Goal: Book appointment/travel/reservation

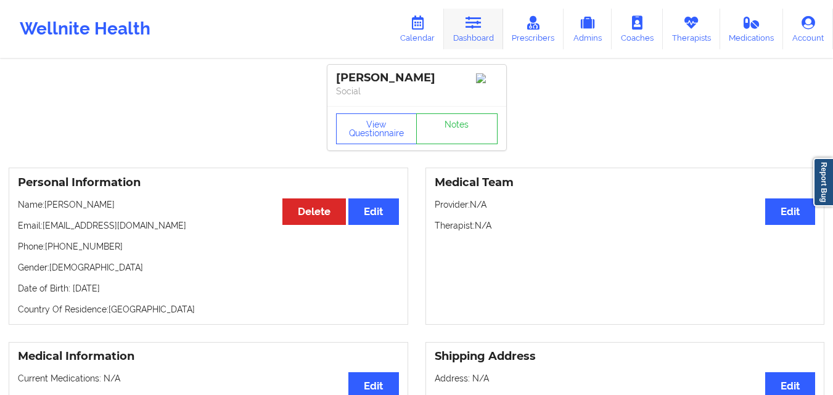
click at [481, 24] on icon at bounding box center [473, 23] width 16 height 14
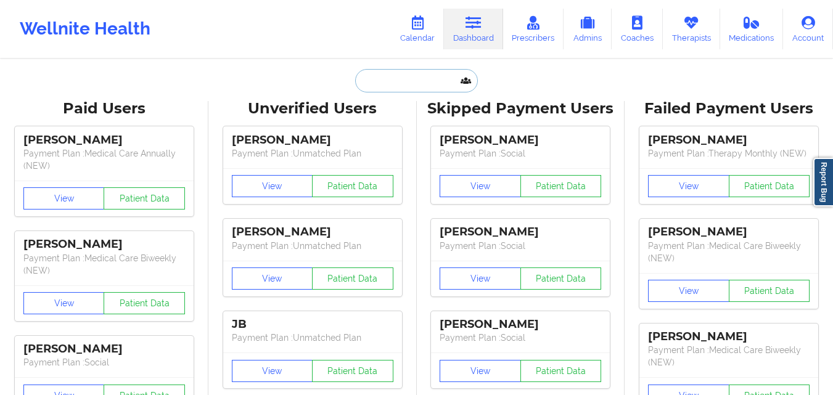
click at [424, 84] on input "text" at bounding box center [416, 80] width 122 height 23
paste input "[PERSON_NAME]"
type input "[PERSON_NAME]"
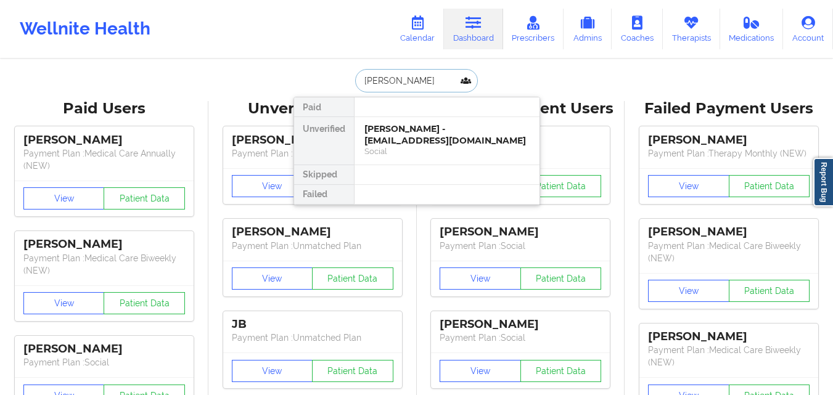
click at [412, 145] on div "[PERSON_NAME] - [EMAIL_ADDRESS][DOMAIN_NAME]" at bounding box center [446, 134] width 165 height 23
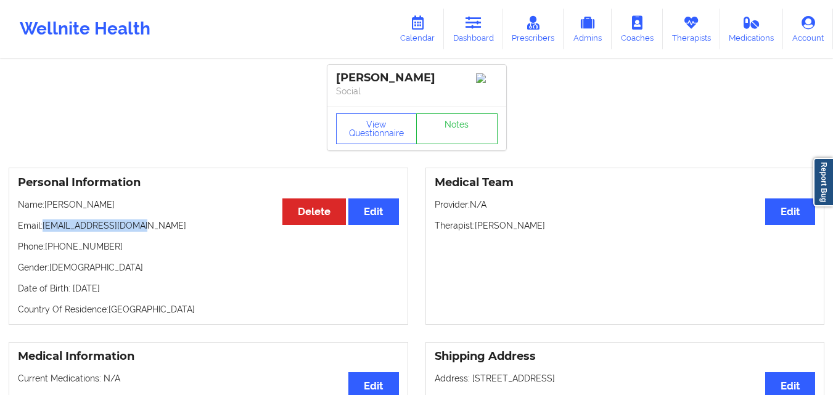
drag, startPoint x: 68, startPoint y: 232, endPoint x: 166, endPoint y: 227, distance: 98.8
click at [166, 227] on p "Email: [EMAIL_ADDRESS][DOMAIN_NAME]" at bounding box center [208, 225] width 381 height 12
click at [420, 30] on link "Calendar" at bounding box center [417, 29] width 53 height 41
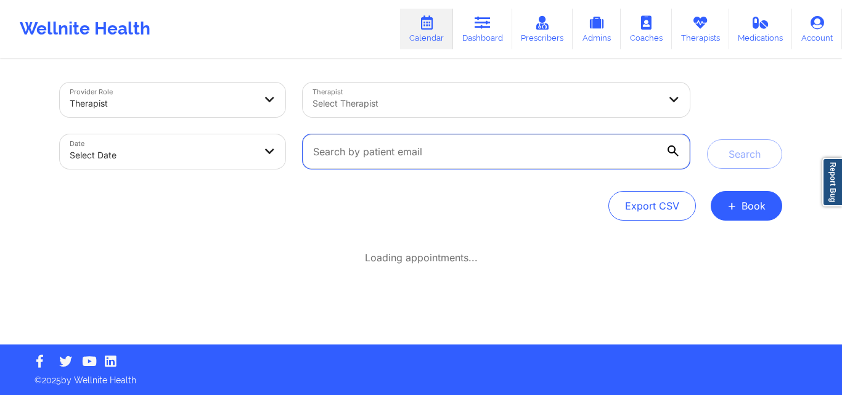
click at [387, 154] on input "text" at bounding box center [496, 151] width 387 height 35
paste input "[EMAIL_ADDRESS][DOMAIN_NAME]"
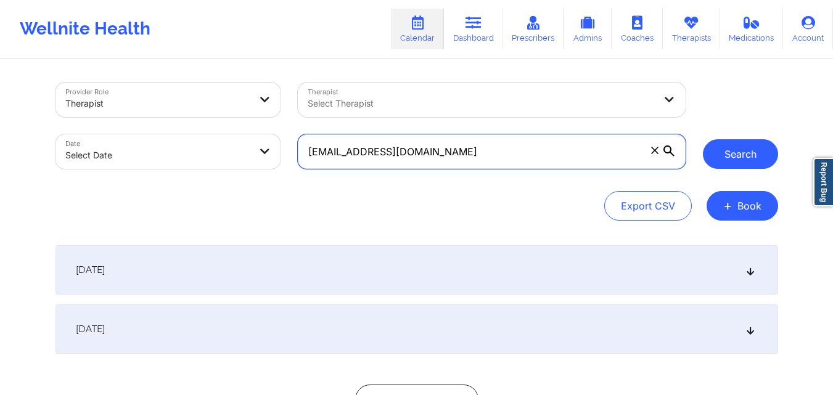
type input "[EMAIL_ADDRESS][DOMAIN_NAME]"
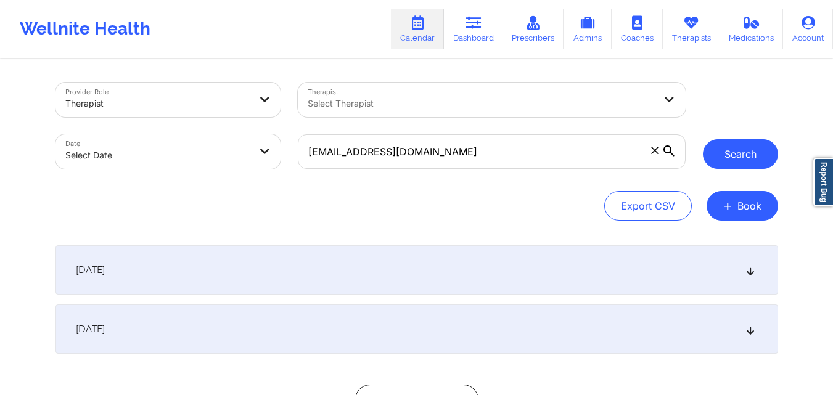
click at [724, 159] on button "Search" at bounding box center [740, 154] width 75 height 30
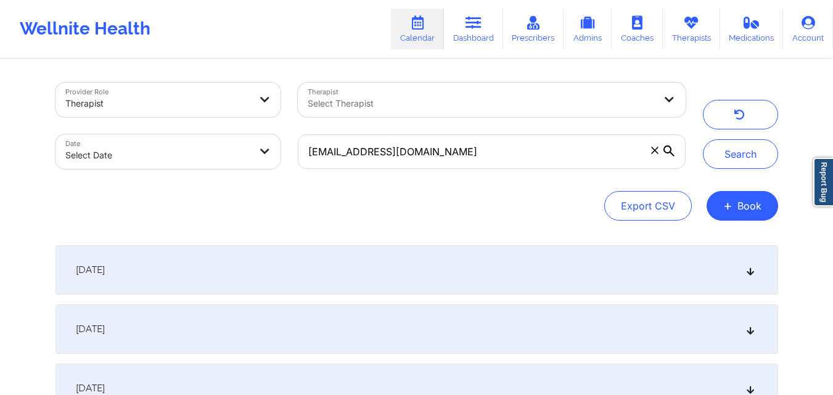
click at [306, 269] on div "[DATE]" at bounding box center [416, 269] width 723 height 49
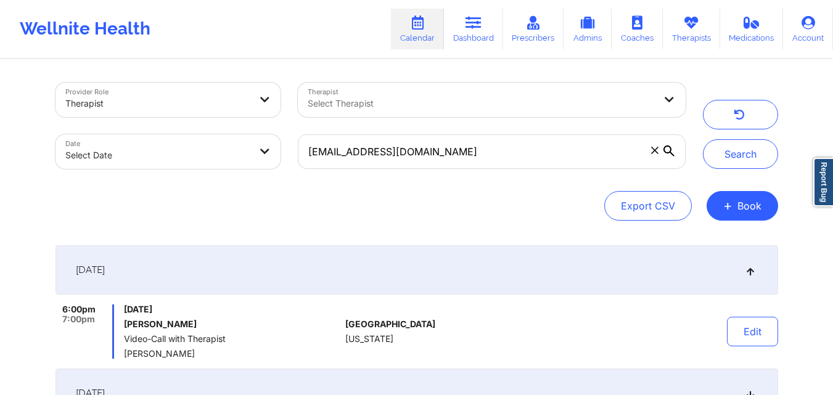
click at [374, 219] on div "Export CSV + Book" at bounding box center [416, 206] width 723 height 30
click at [752, 207] on button "+ Book" at bounding box center [743, 206] width 72 height 30
click at [733, 242] on button "Therapy Session" at bounding box center [721, 245] width 94 height 20
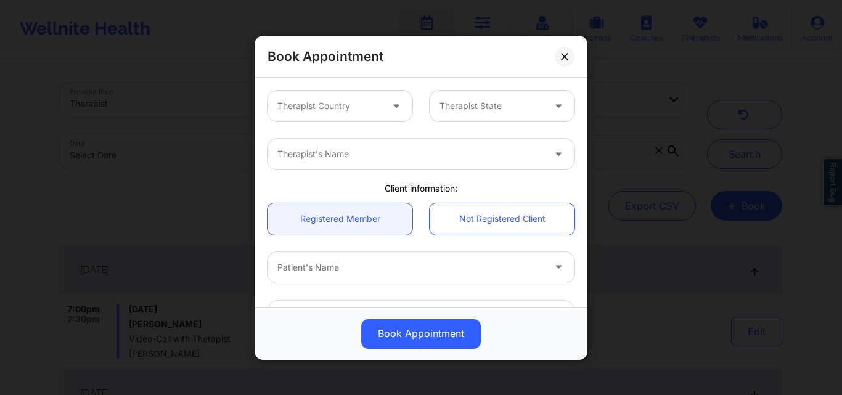
click at [330, 102] on div at bounding box center [329, 106] width 104 height 15
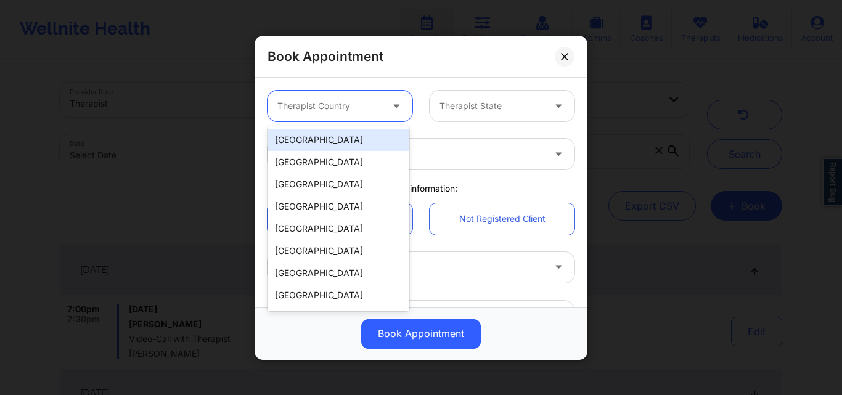
click at [350, 142] on div "[GEOGRAPHIC_DATA]" at bounding box center [339, 140] width 142 height 22
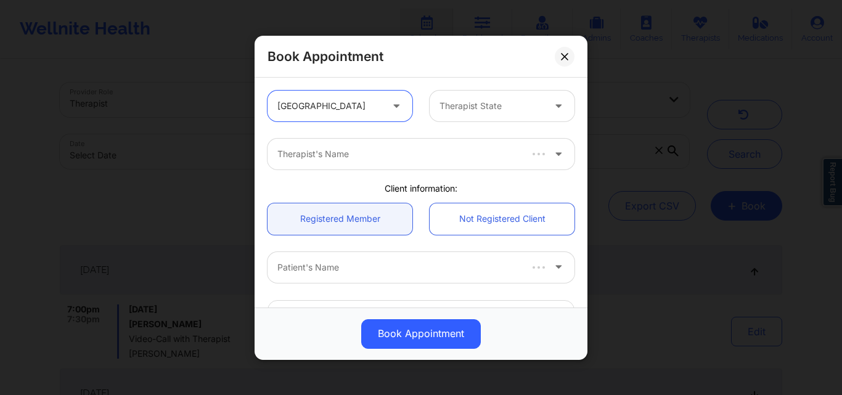
click at [469, 103] on div at bounding box center [492, 106] width 104 height 15
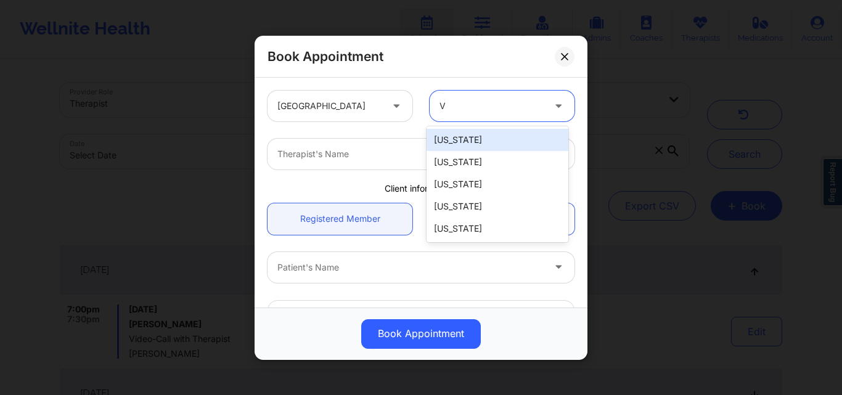
type input "Vi"
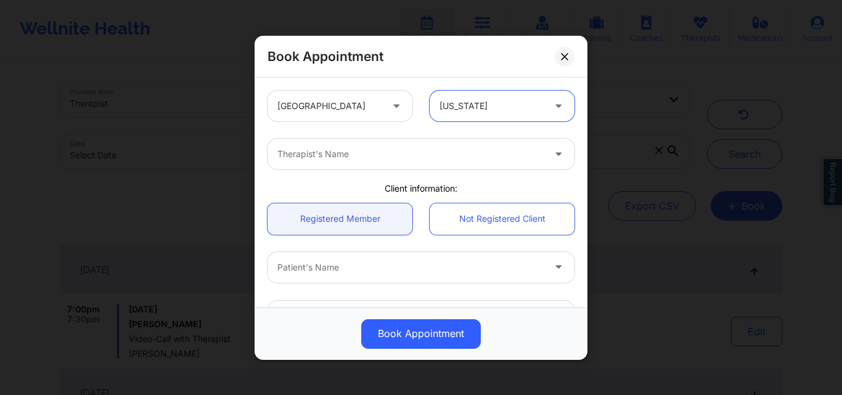
click at [393, 161] on div at bounding box center [410, 154] width 266 height 15
type input "[PERSON_NAME]"
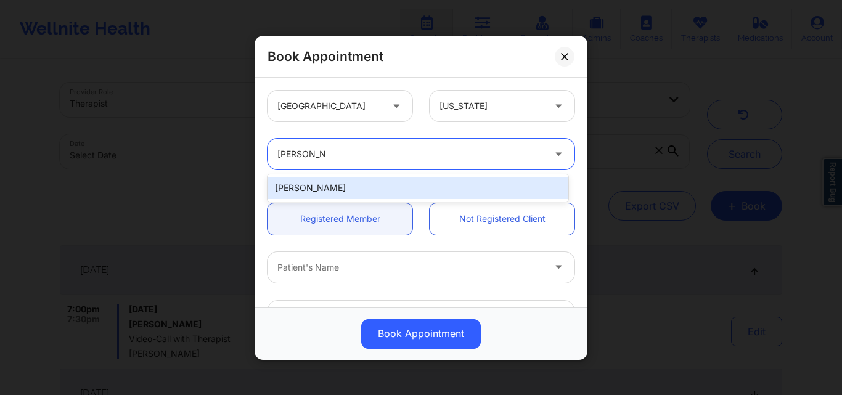
click at [382, 189] on div "[PERSON_NAME]" at bounding box center [418, 188] width 301 height 22
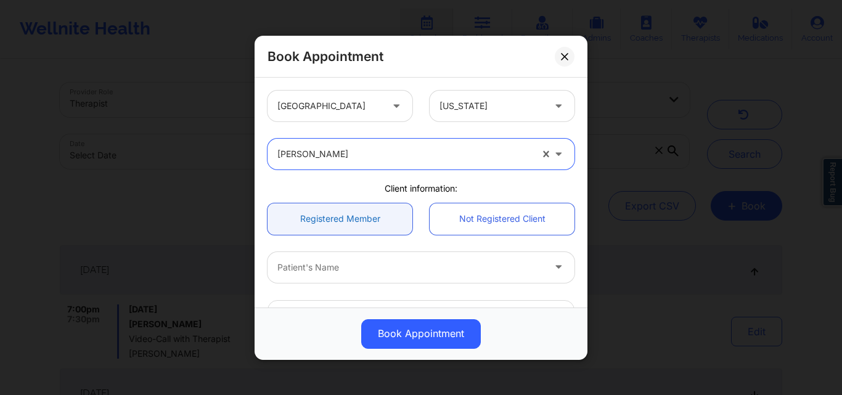
click at [338, 226] on link "Registered Member" at bounding box center [340, 218] width 145 height 31
click at [344, 261] on div at bounding box center [410, 267] width 266 height 15
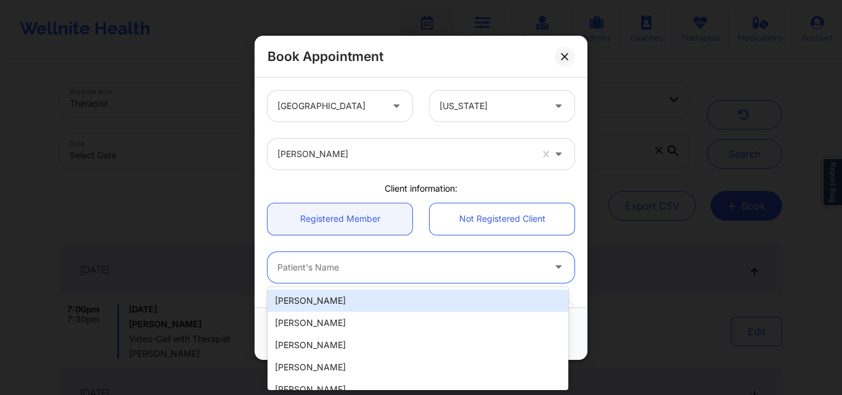
paste input "[PERSON_NAME]"
type input "[PERSON_NAME]"
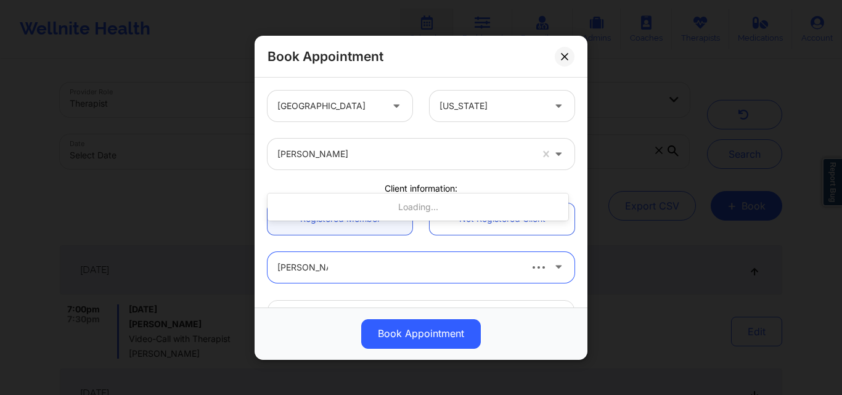
scroll to position [123, 0]
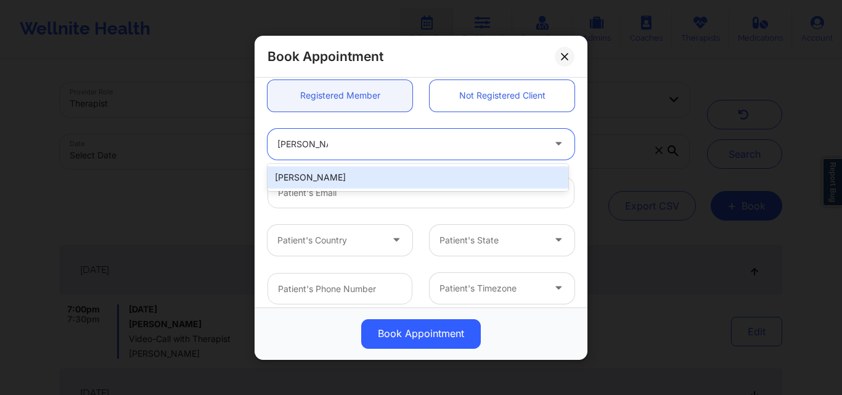
click at [350, 184] on div "[PERSON_NAME]" at bounding box center [418, 177] width 301 height 22
type input "[EMAIL_ADDRESS][DOMAIN_NAME]"
type input "[PHONE_NUMBER]"
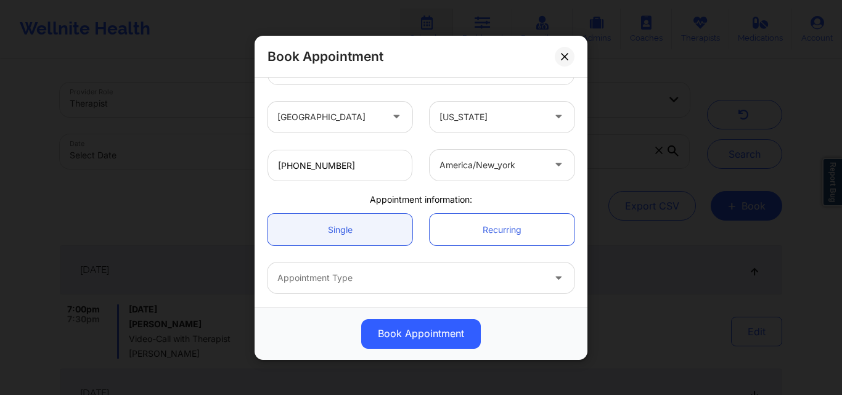
scroll to position [293, 0]
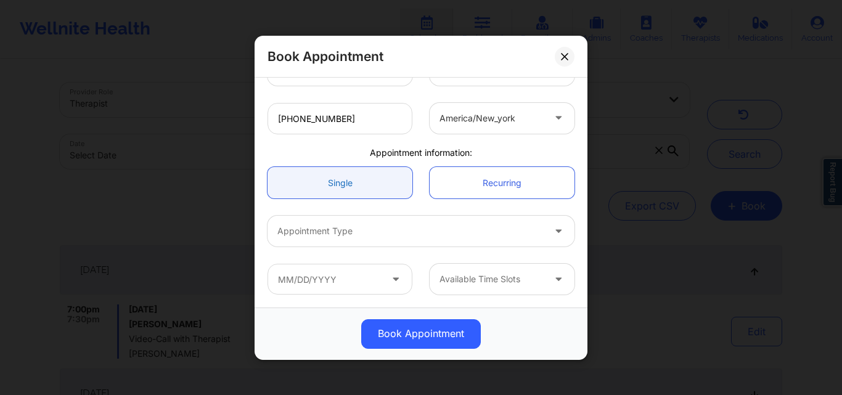
click at [335, 186] on link "Single" at bounding box center [340, 182] width 145 height 31
click at [337, 186] on link "Single" at bounding box center [340, 182] width 145 height 31
click at [344, 232] on div at bounding box center [410, 231] width 266 height 15
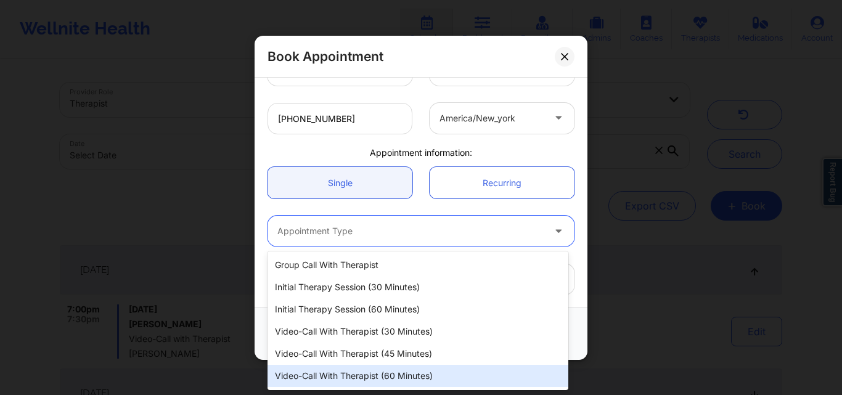
click at [369, 376] on div "Video-Call with Therapist (60 minutes)" at bounding box center [418, 376] width 301 height 22
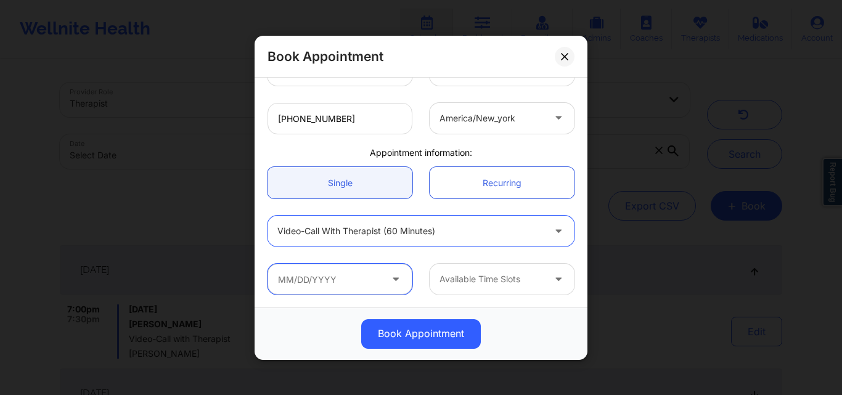
click at [337, 268] on input "text" at bounding box center [340, 279] width 145 height 31
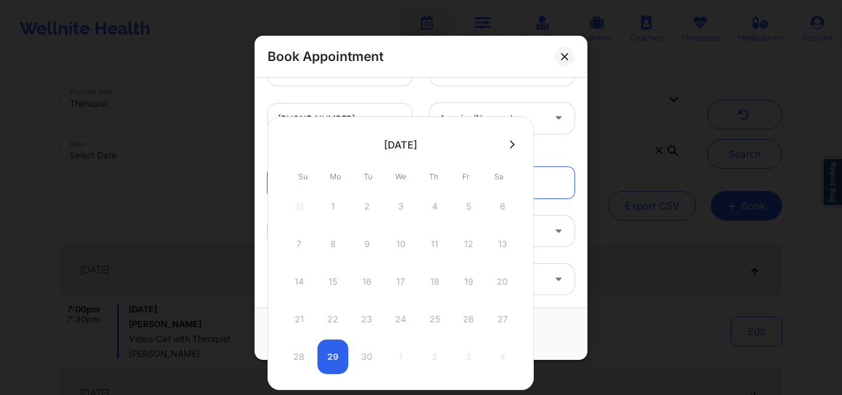
click at [335, 361] on div "28 29 30 1 2 3 4" at bounding box center [401, 357] width 234 height 35
click at [326, 355] on div "28 29 30 1 2 3 4" at bounding box center [401, 357] width 234 height 35
click at [559, 331] on div "Book Appointment" at bounding box center [421, 334] width 316 height 30
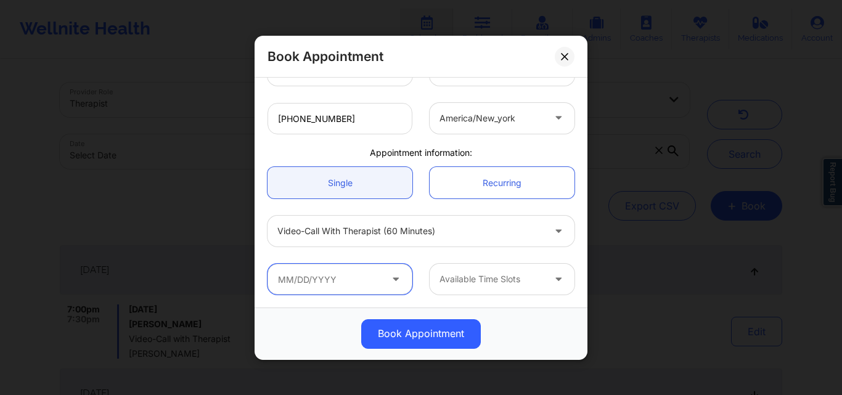
click at [350, 276] on input "text" at bounding box center [340, 279] width 145 height 31
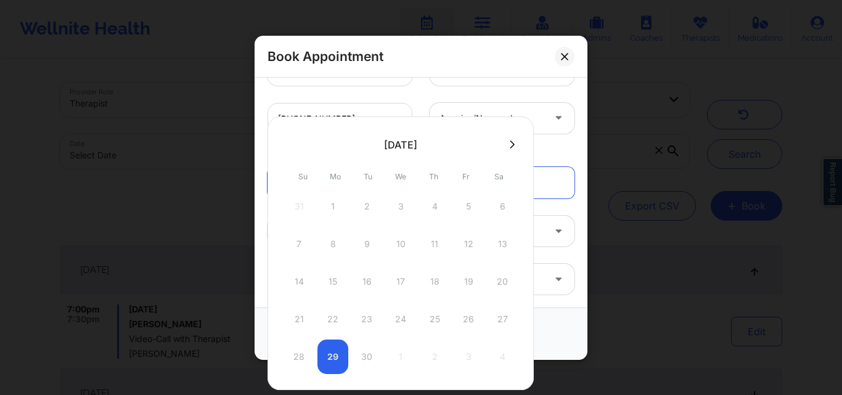
click at [368, 353] on div "28 29 30 1 2 3 4" at bounding box center [401, 357] width 234 height 35
click at [514, 143] on icon at bounding box center [512, 144] width 5 height 9
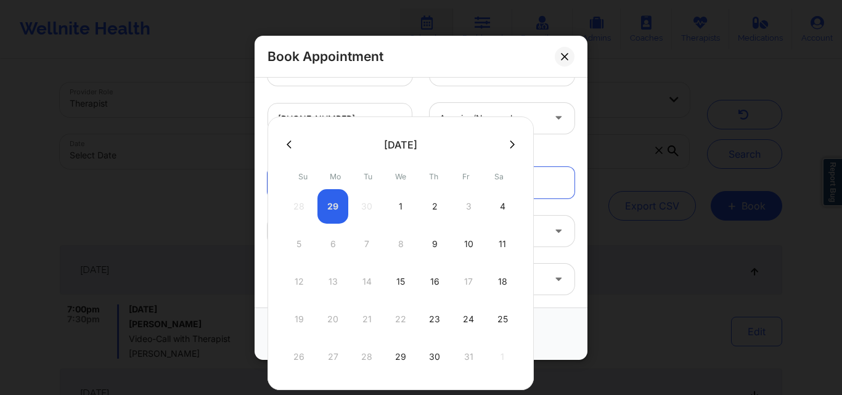
click at [287, 144] on icon at bounding box center [289, 144] width 5 height 9
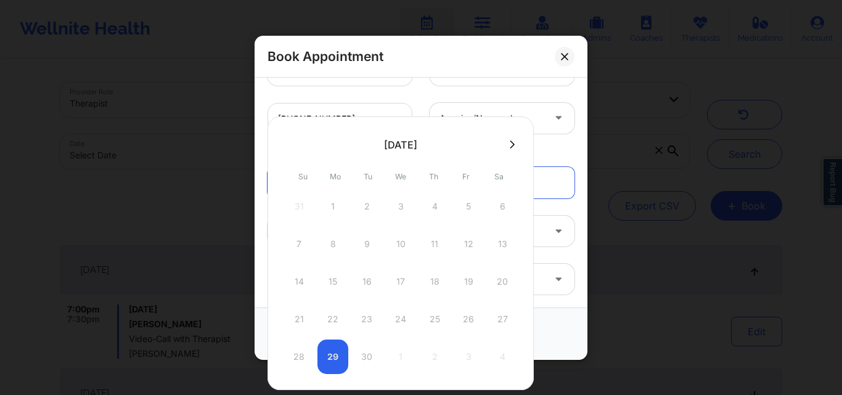
click at [335, 353] on div "28 29 30 1 2 3 4" at bounding box center [401, 357] width 234 height 35
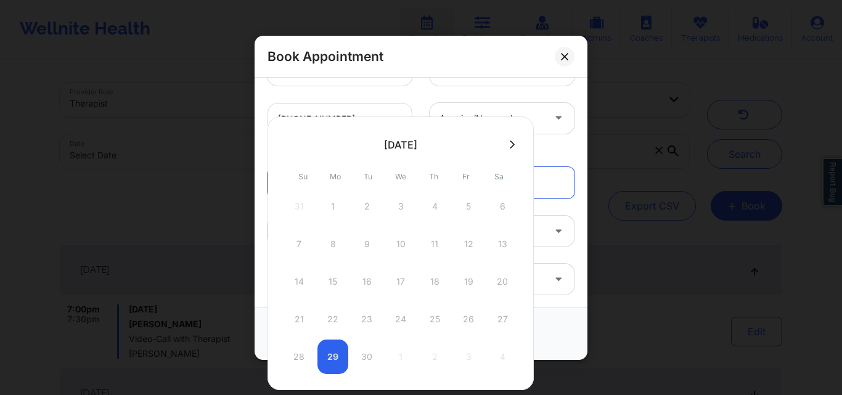
click at [335, 353] on div "28 29 30 1 2 3 4" at bounding box center [401, 357] width 234 height 35
click at [569, 142] on div "+1786-365-3467 america/new_york" at bounding box center [421, 118] width 324 height 48
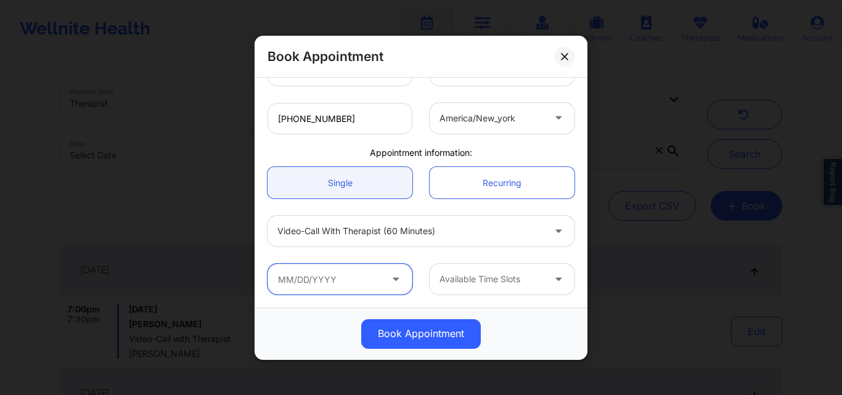
click at [342, 281] on input "text" at bounding box center [340, 279] width 145 height 31
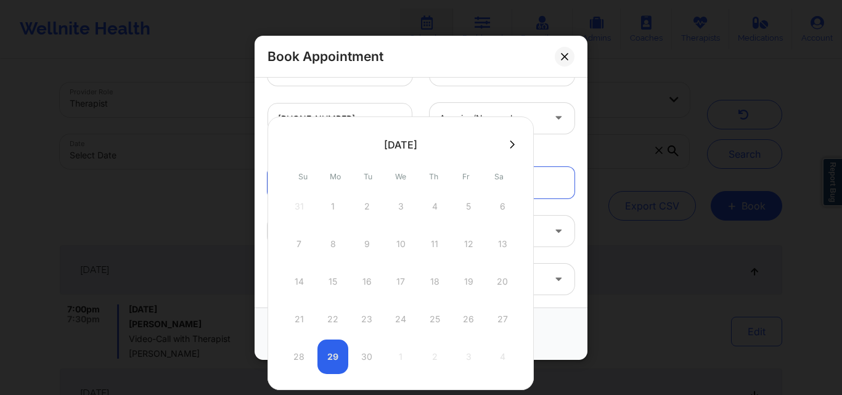
click at [334, 354] on div "28 29 30 1 2 3 4" at bounding box center [401, 357] width 234 height 35
click at [510, 141] on icon at bounding box center [512, 144] width 5 height 8
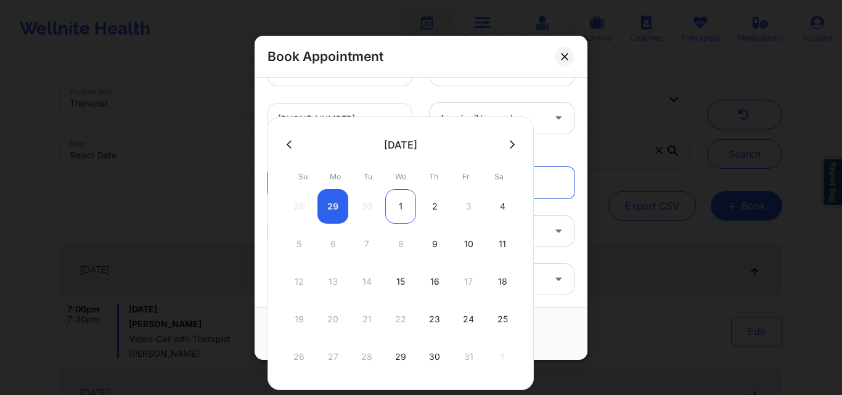
click at [401, 208] on div "1" at bounding box center [400, 206] width 31 height 35
type input "10/01/2025"
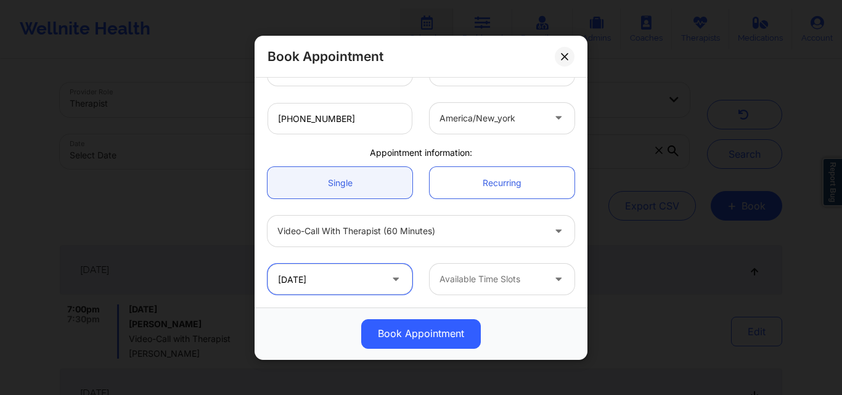
click at [352, 288] on input "10/01/2025" at bounding box center [340, 279] width 145 height 31
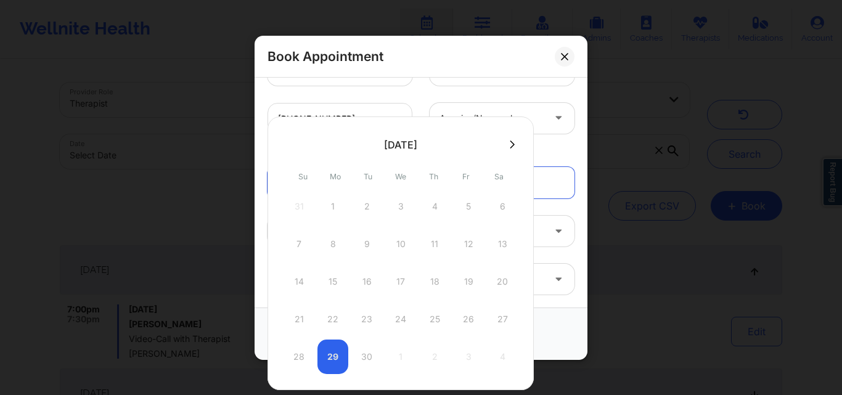
click at [336, 352] on div "28 29 30 1 2 3 4" at bounding box center [401, 357] width 234 height 35
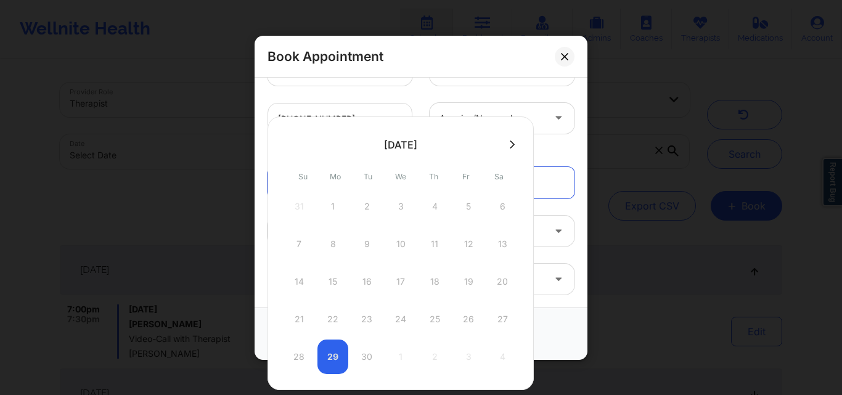
click at [335, 352] on div "28 29 30 1 2 3 4" at bounding box center [401, 357] width 234 height 35
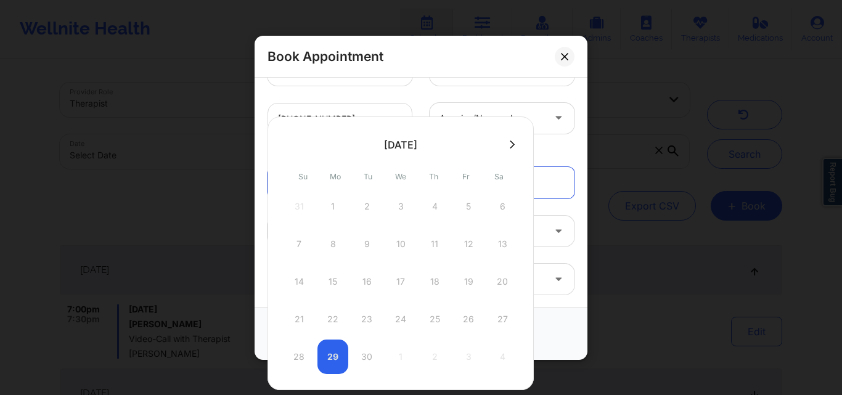
click at [335, 352] on div "28 29 30 1 2 3 4" at bounding box center [401, 357] width 234 height 35
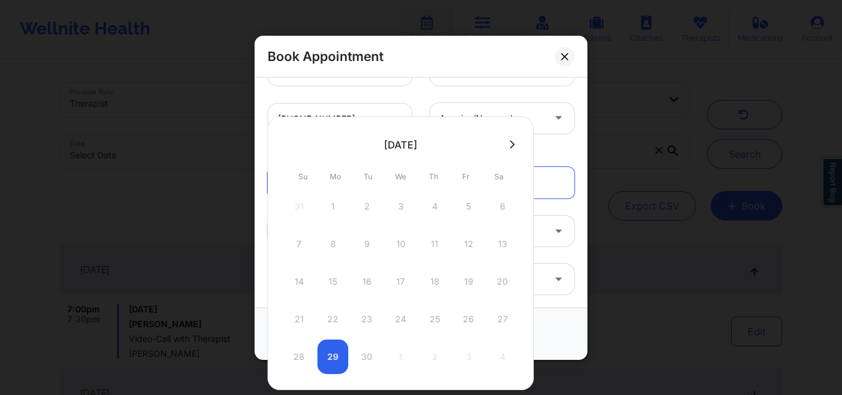
click at [335, 352] on div "28 29 30 1 2 3 4" at bounding box center [401, 357] width 234 height 35
click at [561, 148] on div "Appointment information:" at bounding box center [421, 152] width 324 height 12
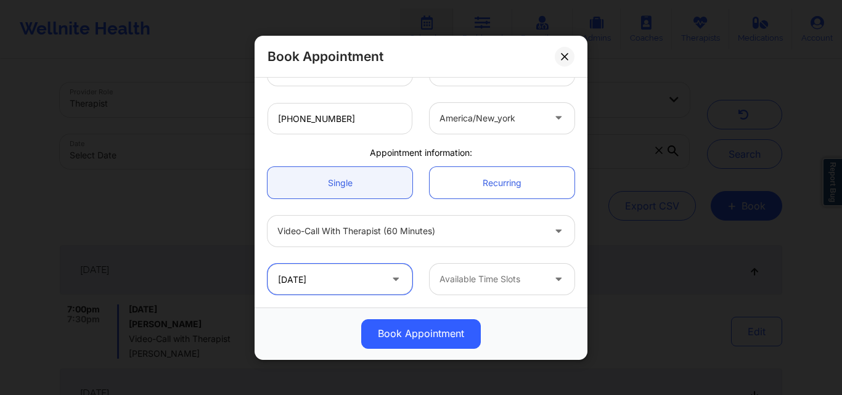
click at [345, 274] on input "10/01/2025" at bounding box center [340, 279] width 145 height 31
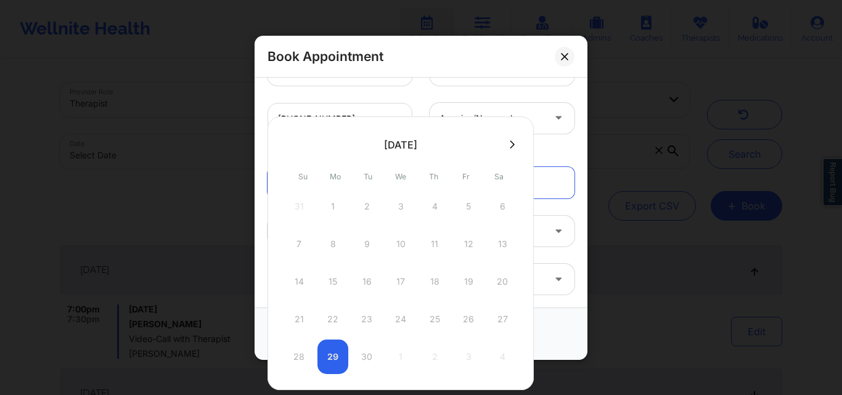
click at [338, 364] on div "28 29 30 1 2 3 4" at bounding box center [401, 357] width 234 height 35
click at [514, 141] on icon at bounding box center [512, 144] width 5 height 9
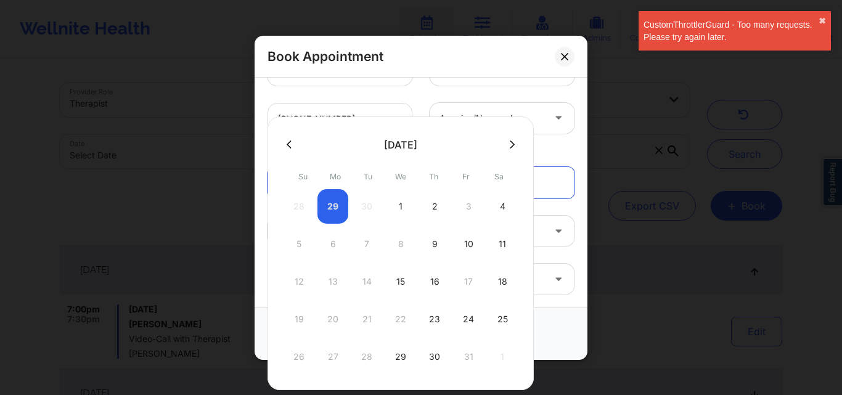
click at [287, 145] on icon at bounding box center [289, 144] width 5 height 9
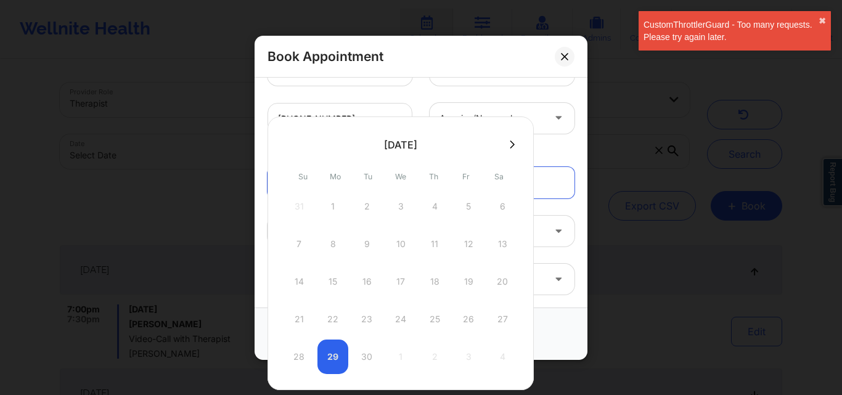
click at [330, 360] on div "28 29 30 1 2 3 4" at bounding box center [401, 357] width 234 height 35
click at [661, 143] on div "Book Appointment United States Virginia Sharon B Hopkins Client information: Re…" at bounding box center [421, 197] width 842 height 395
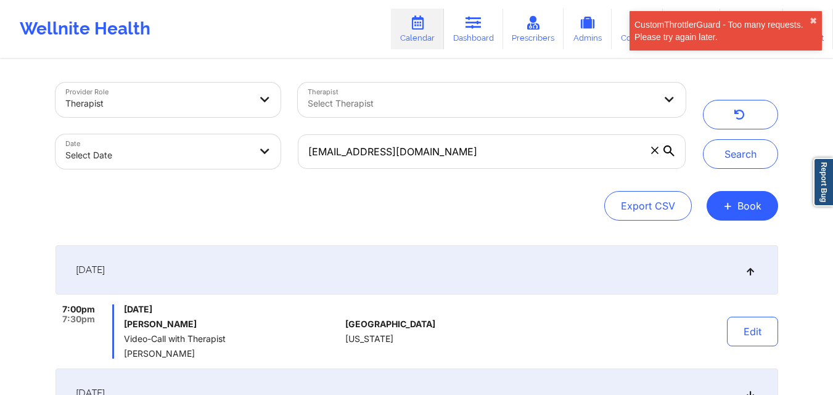
click at [813, 14] on div "CustomThrottlerGuard - Too many requests. Please try again later. ✖︎" at bounding box center [725, 30] width 192 height 39
click at [812, 22] on button "✖︎" at bounding box center [812, 21] width 7 height 10
click at [746, 216] on button "+ Book" at bounding box center [743, 206] width 72 height 30
click button "Therapy Session"
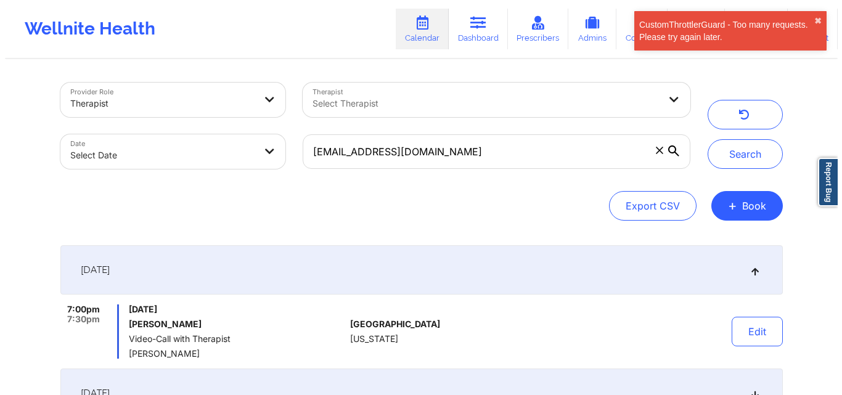
click div
click div "[GEOGRAPHIC_DATA]"
click div
type input "vir"
click div
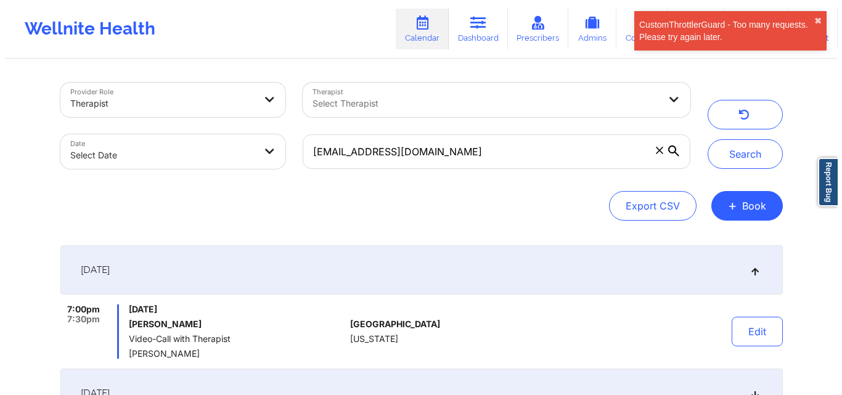
type input "[PERSON_NAME]"
click div "[PERSON_NAME]"
click link "Registered Member"
click div
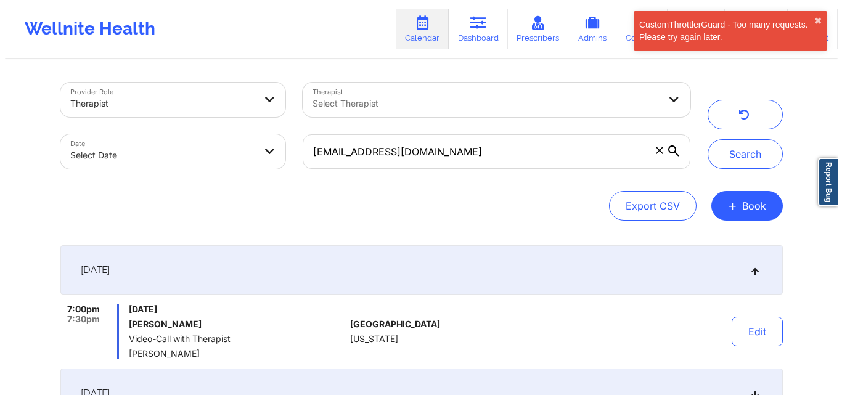
paste input "[EMAIL_ADDRESS][DOMAIN_NAME]"
type input "[EMAIL_ADDRESS][DOMAIN_NAME]"
click div "[PERSON_NAME]"
type input "[EMAIL_ADDRESS][DOMAIN_NAME]"
type input "[PHONE_NUMBER]"
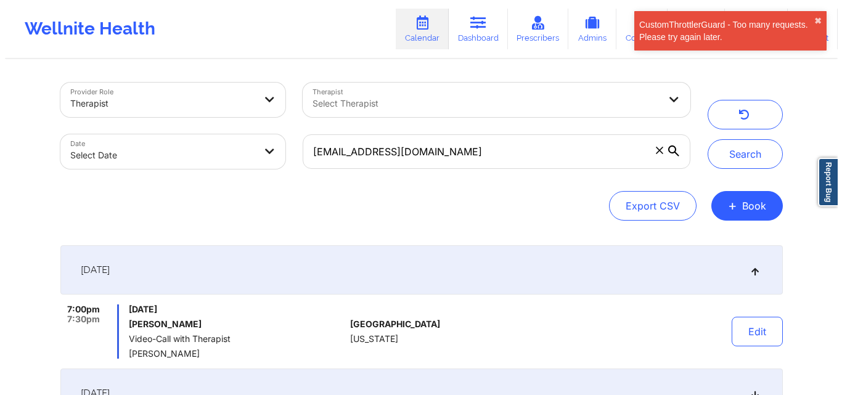
click div
click div "Video-Call with Therapist (60 minutes)"
click input "text"
click div "28 29 30 1 2 3 4"
click div "Appointment information:"
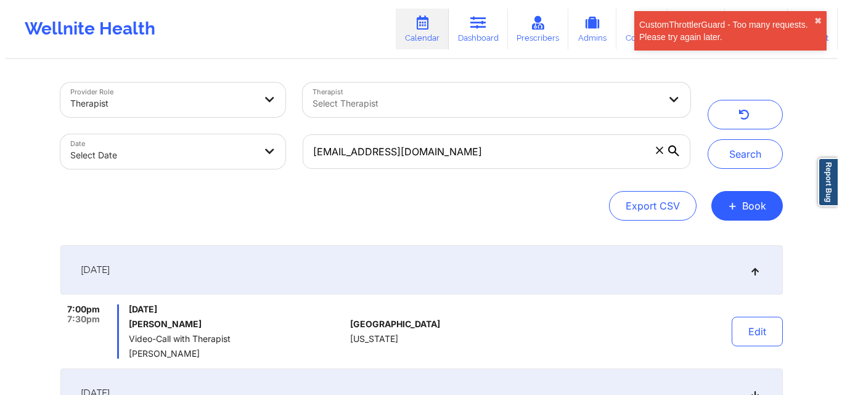
click icon
